Goal: Information Seeking & Learning: Learn about a topic

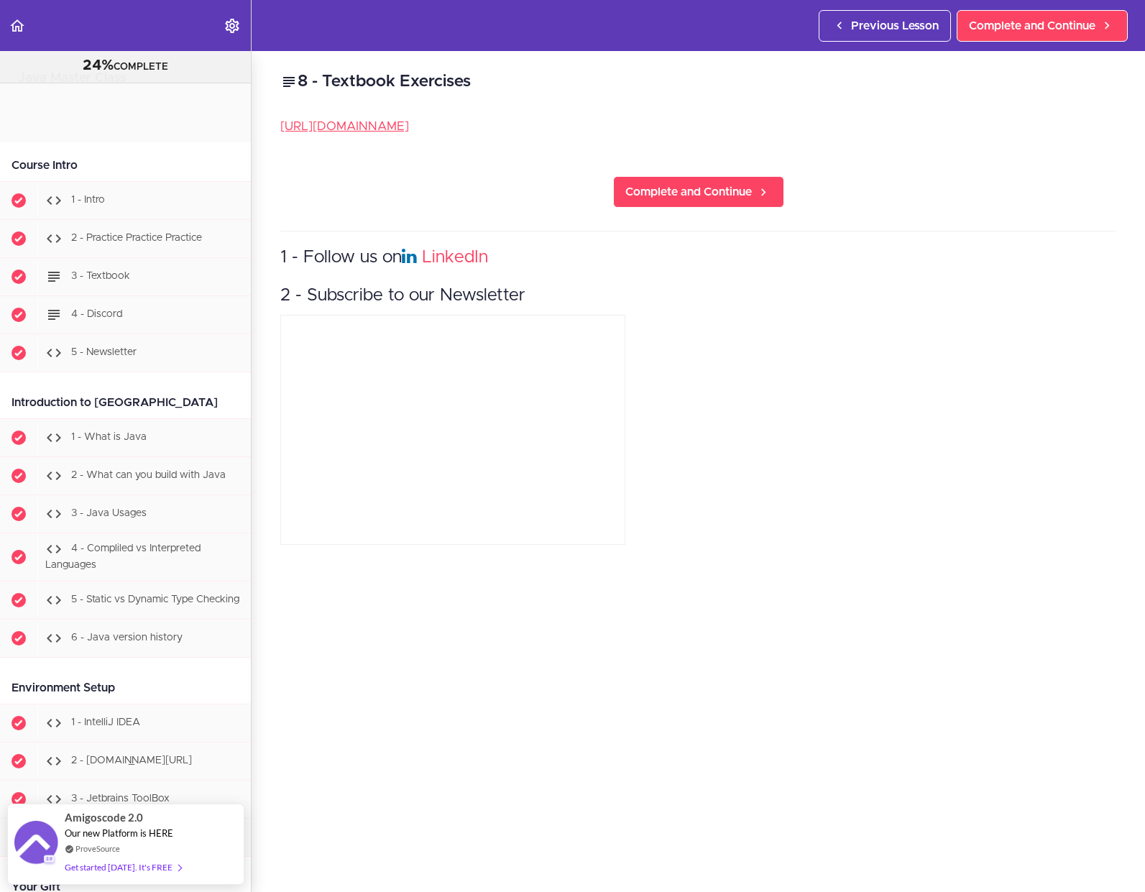
scroll to position [4069, 0]
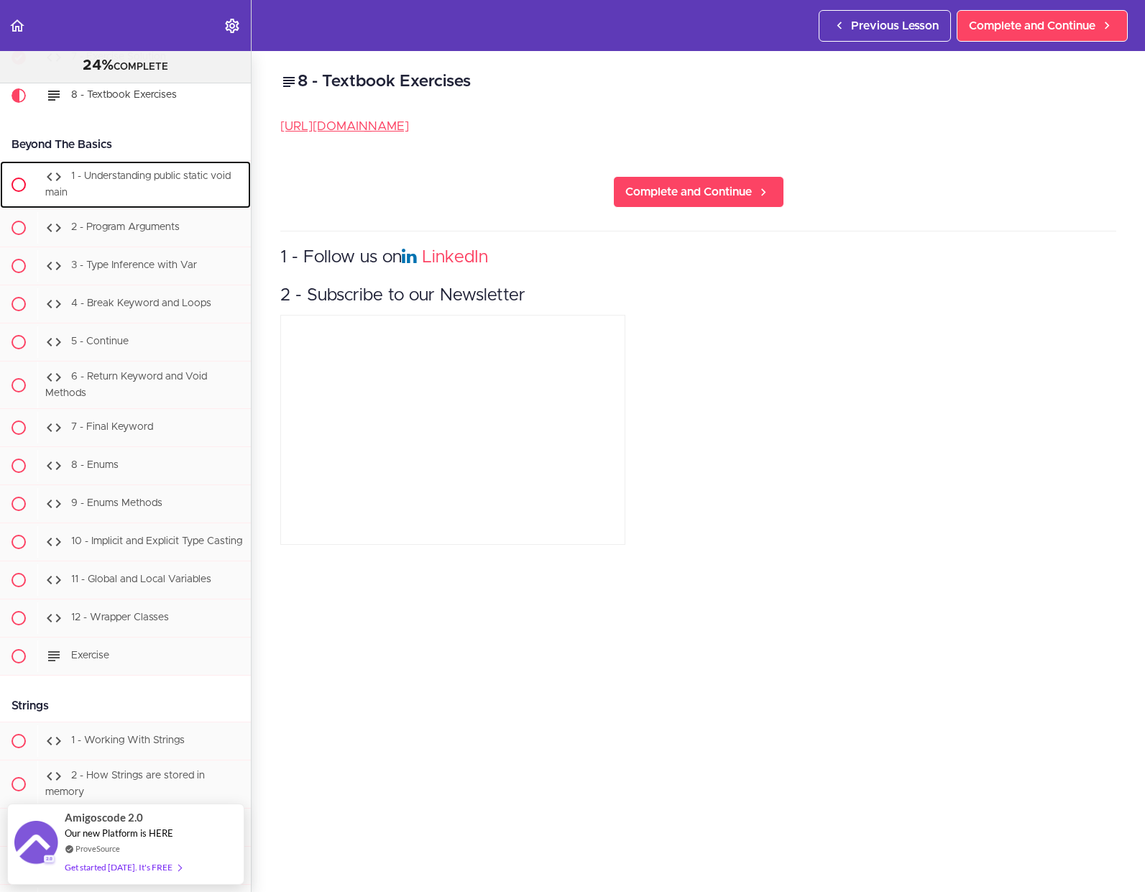
click at [119, 208] on div "1 - Understanding public static void main" at bounding box center [144, 184] width 214 height 47
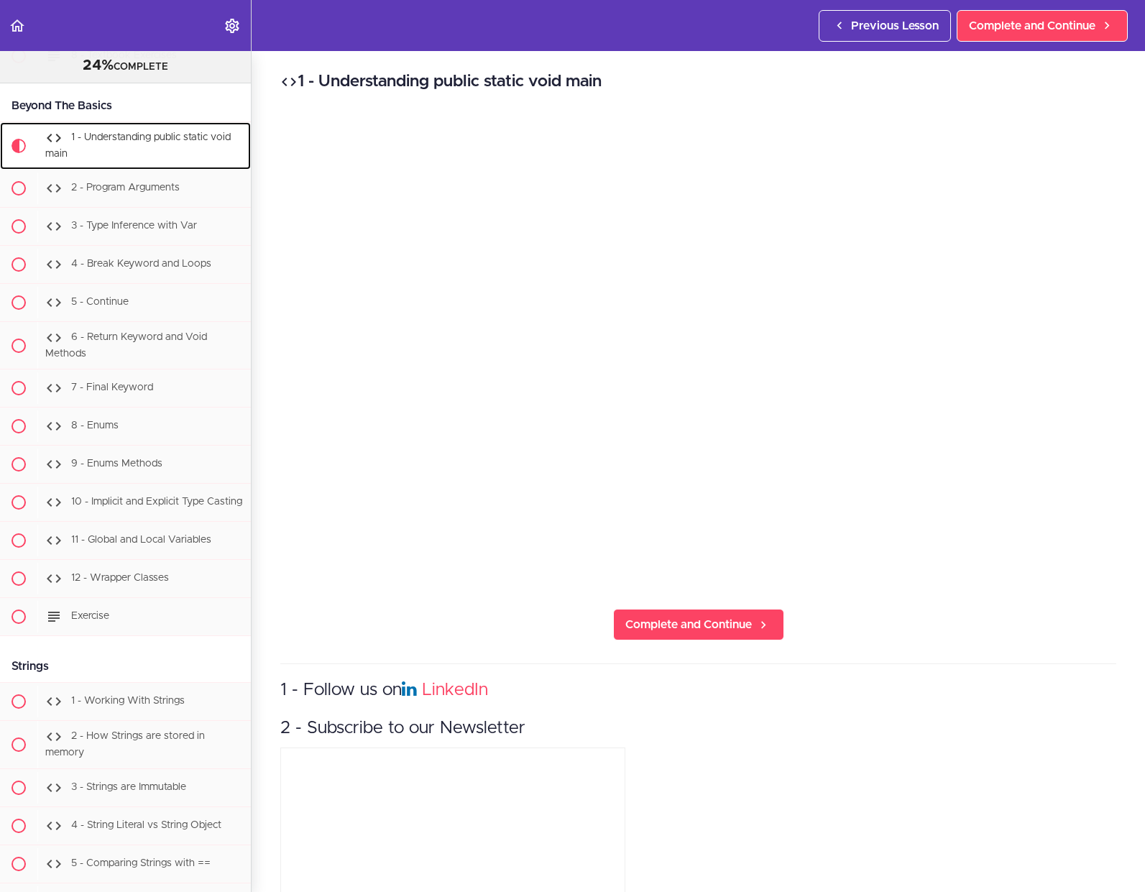
scroll to position [4154, 0]
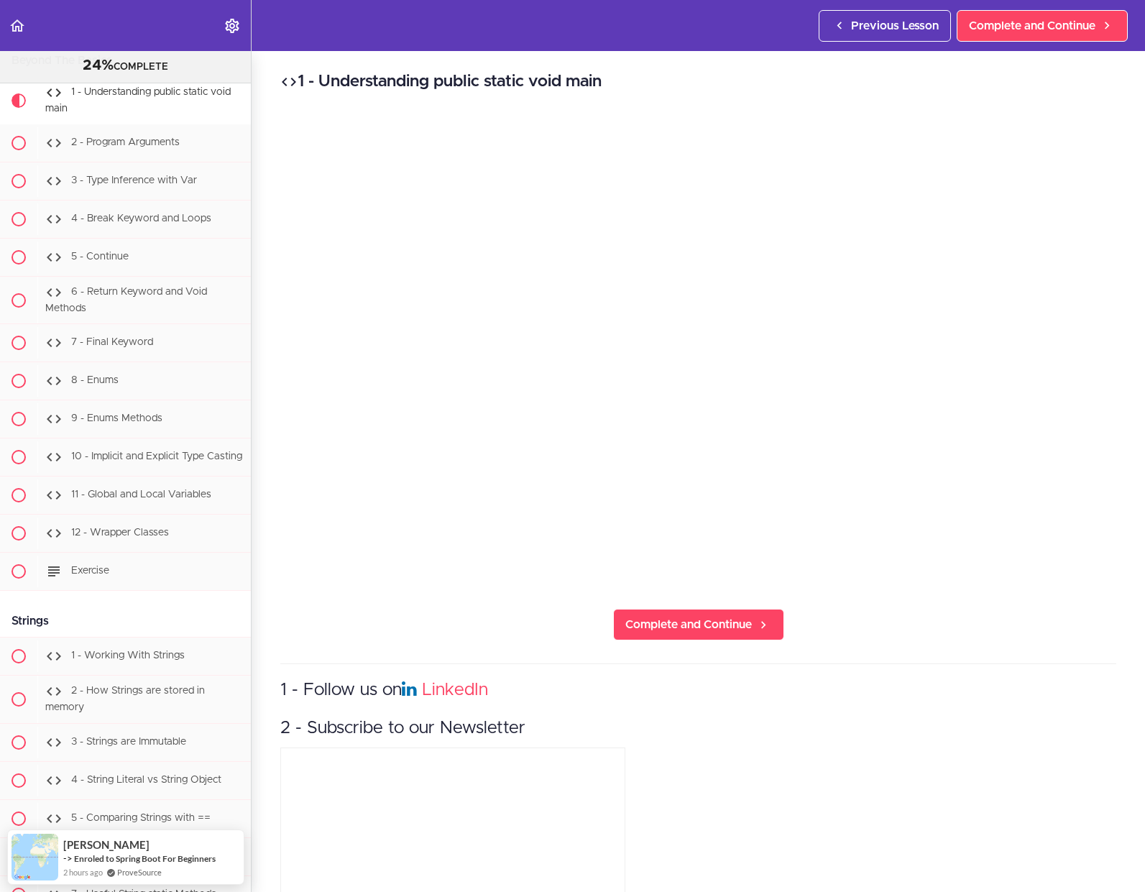
click at [993, 630] on div "1 - Understanding public static void main Complete and Continue 1 - Follow us o…" at bounding box center [699, 471] width 894 height 841
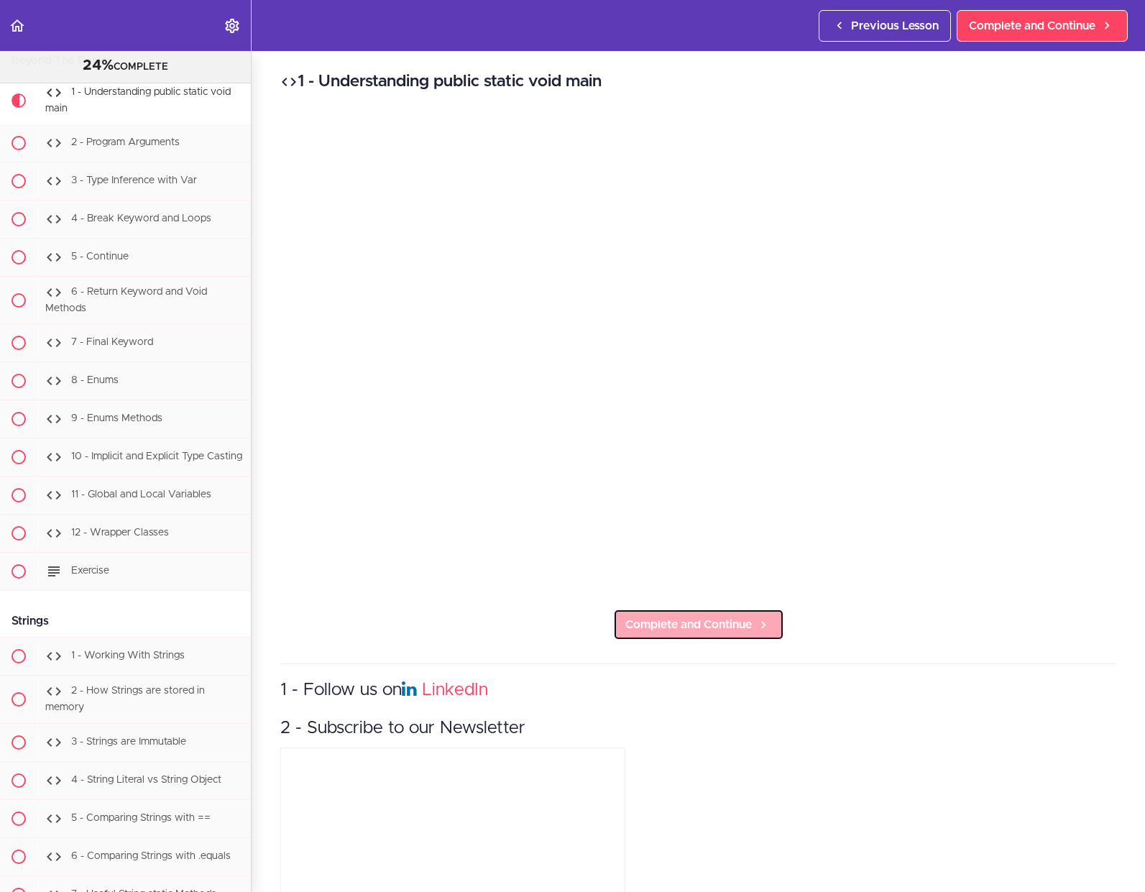
click at [699, 618] on span "Complete and Continue" at bounding box center [688, 624] width 127 height 17
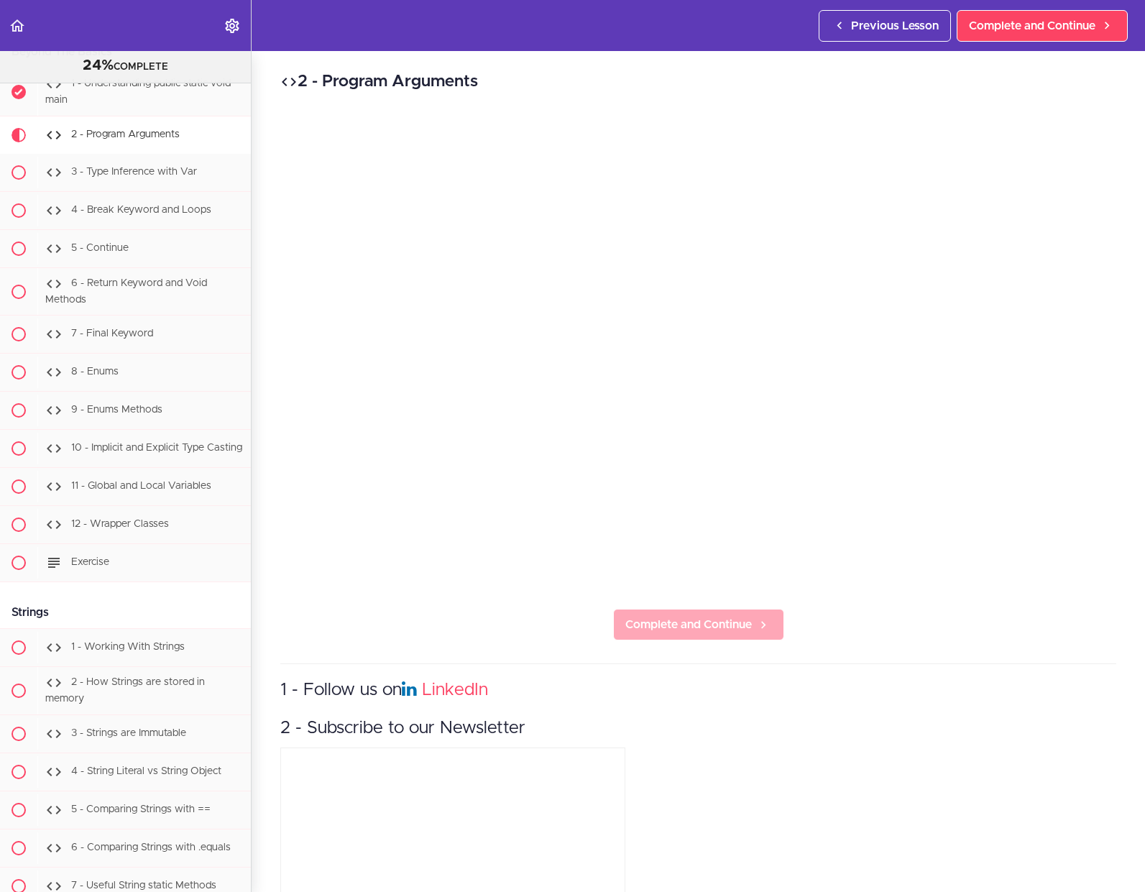
scroll to position [4202, 0]
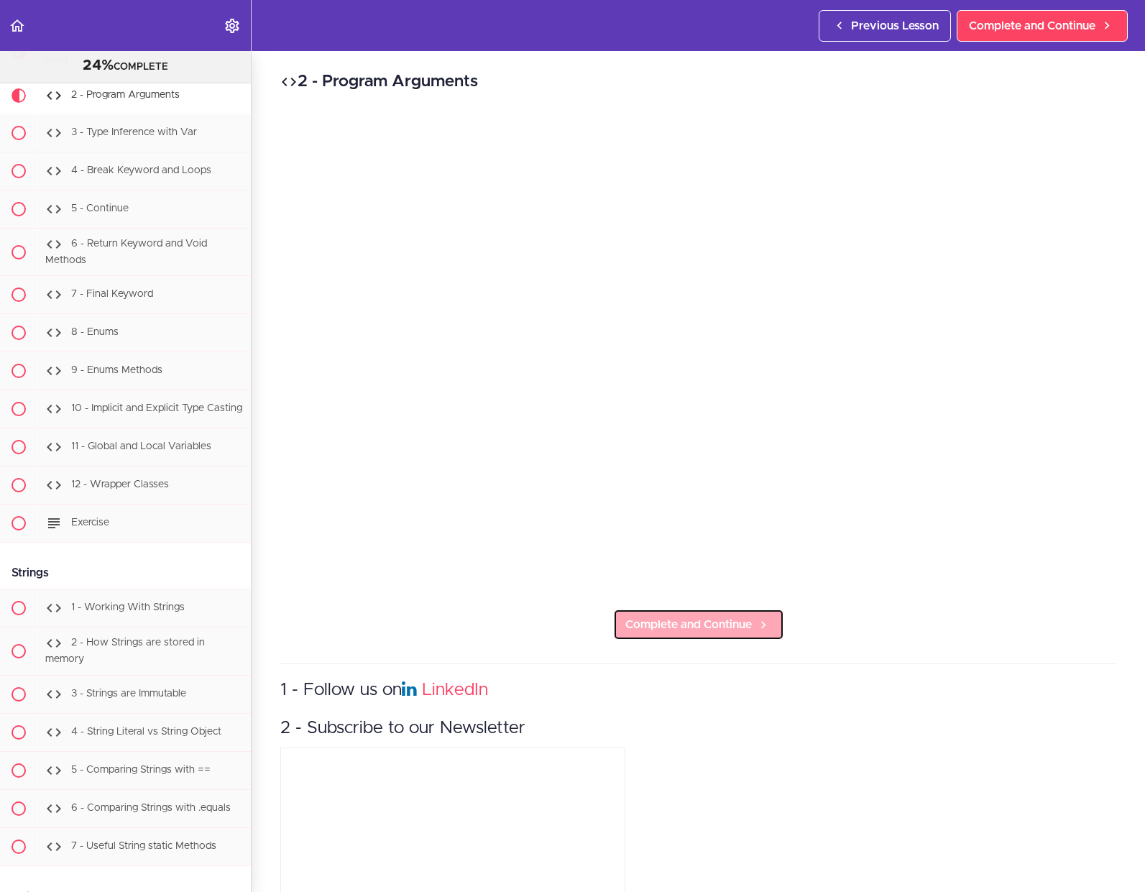
click at [740, 624] on span "Complete and Continue" at bounding box center [688, 624] width 127 height 17
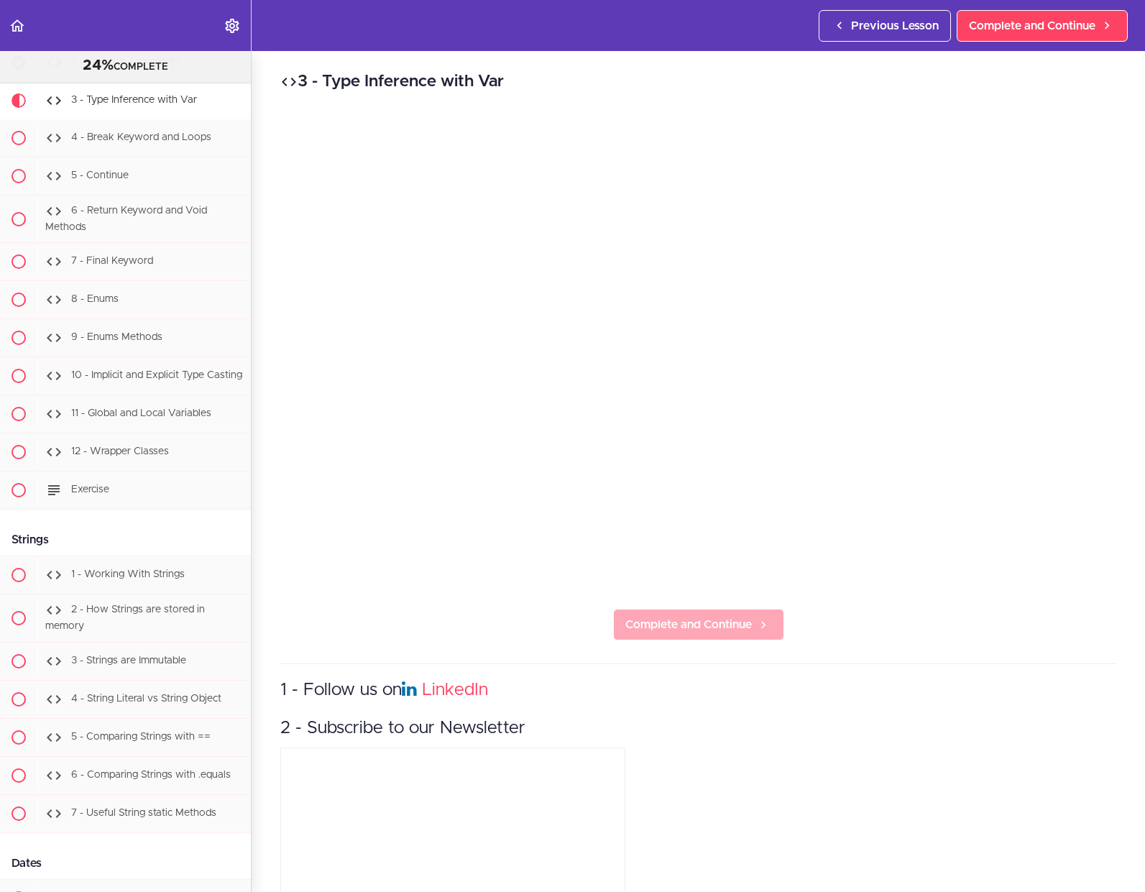
scroll to position [4240, 0]
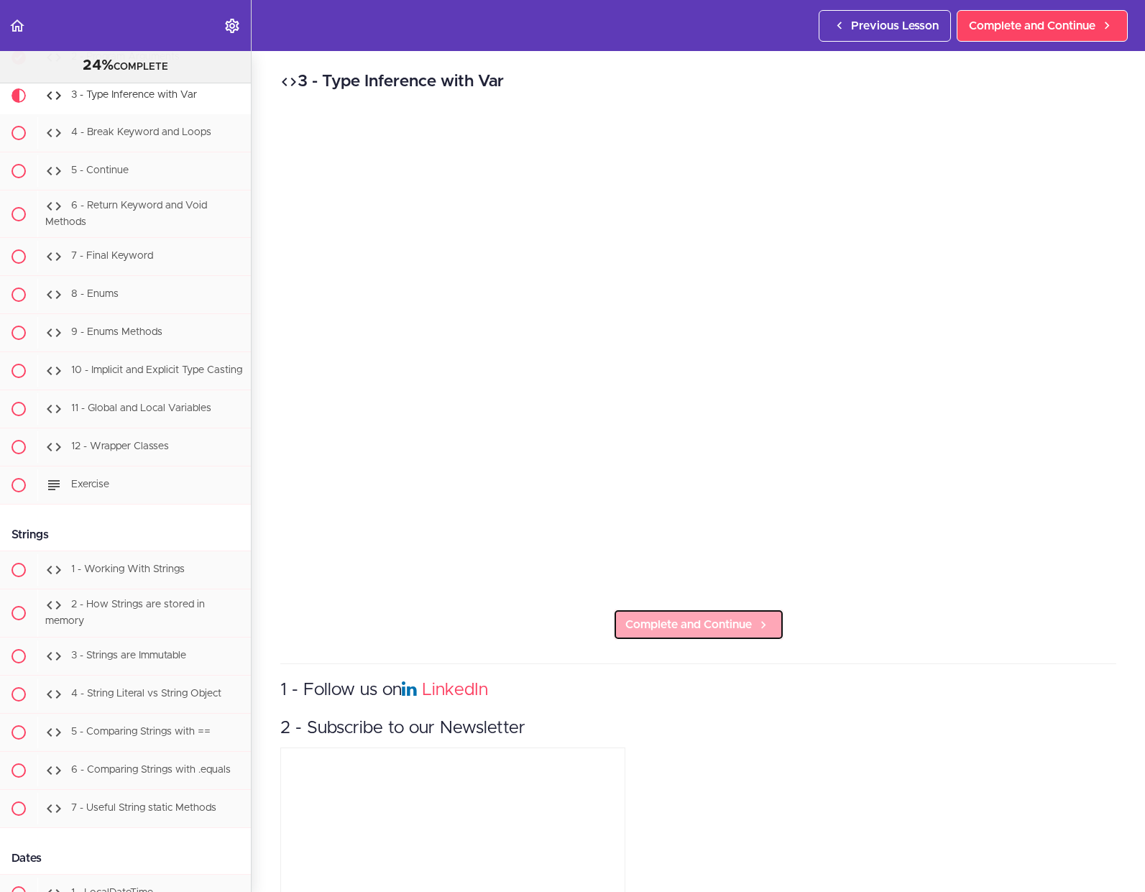
click at [715, 609] on link "Complete and Continue" at bounding box center [698, 625] width 171 height 32
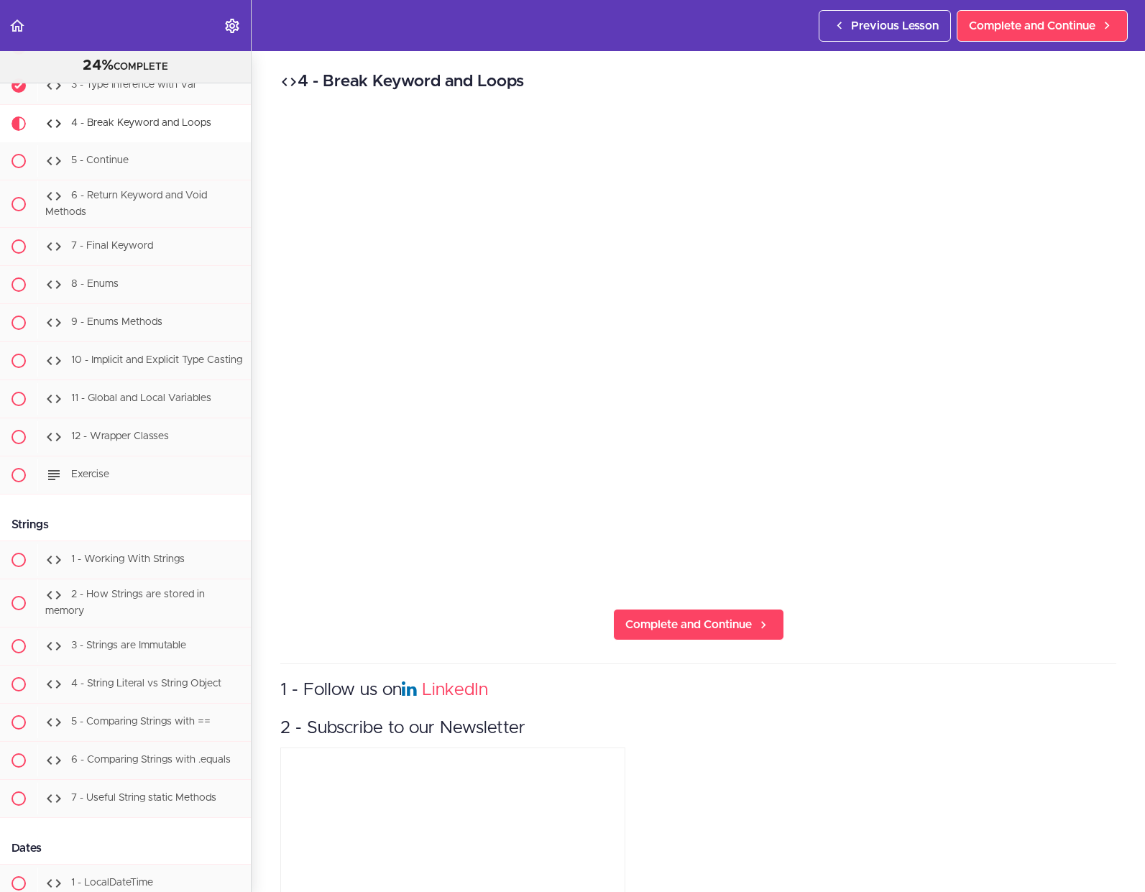
scroll to position [4278, 0]
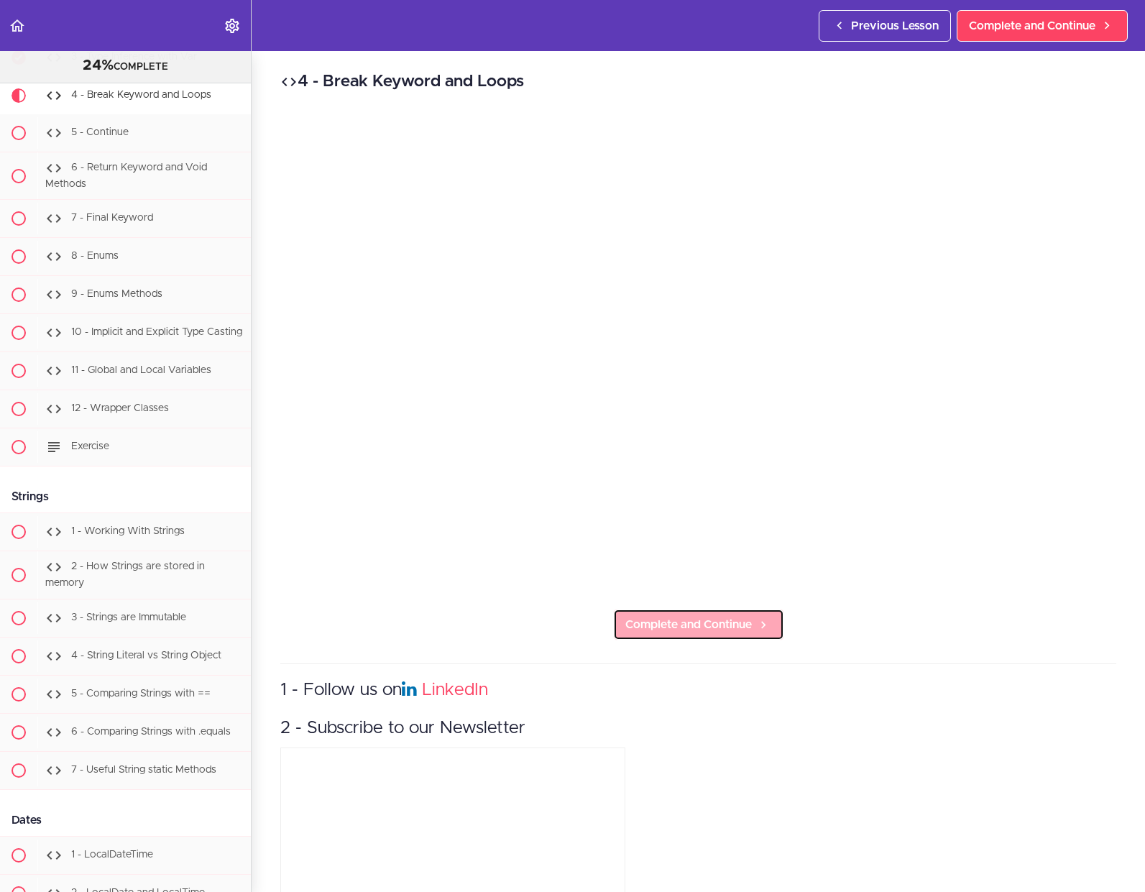
click at [682, 621] on span "Complete and Continue" at bounding box center [688, 624] width 127 height 17
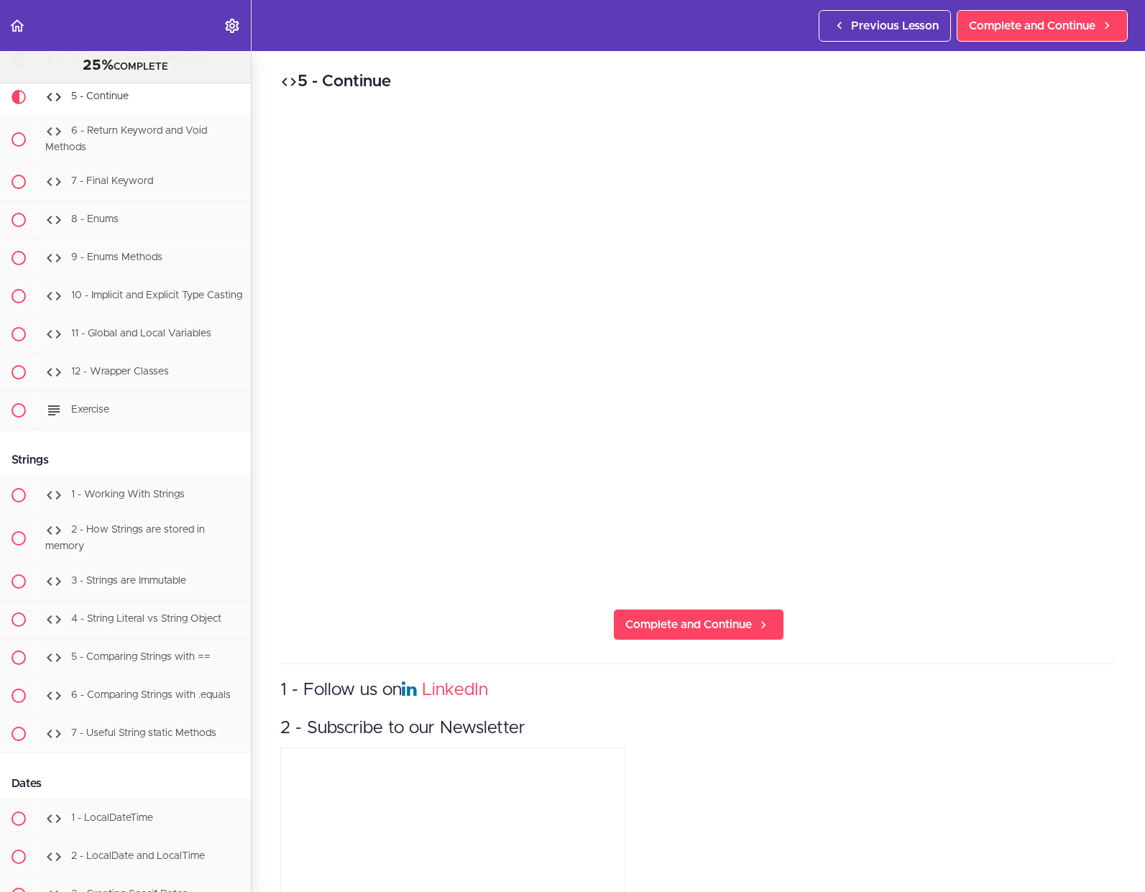
scroll to position [4316, 0]
click at [654, 616] on span "Complete and Continue" at bounding box center [688, 624] width 127 height 17
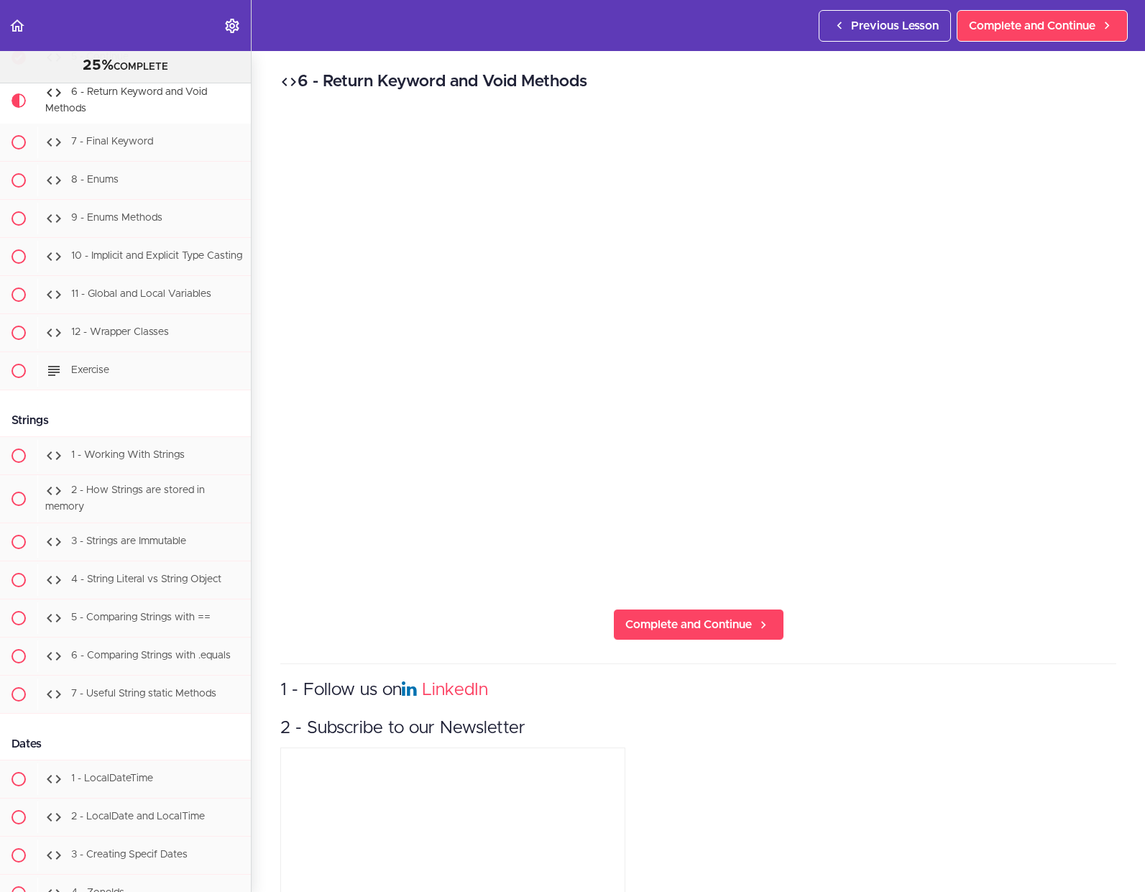
scroll to position [4354, 0]
